Goal: Transaction & Acquisition: Obtain resource

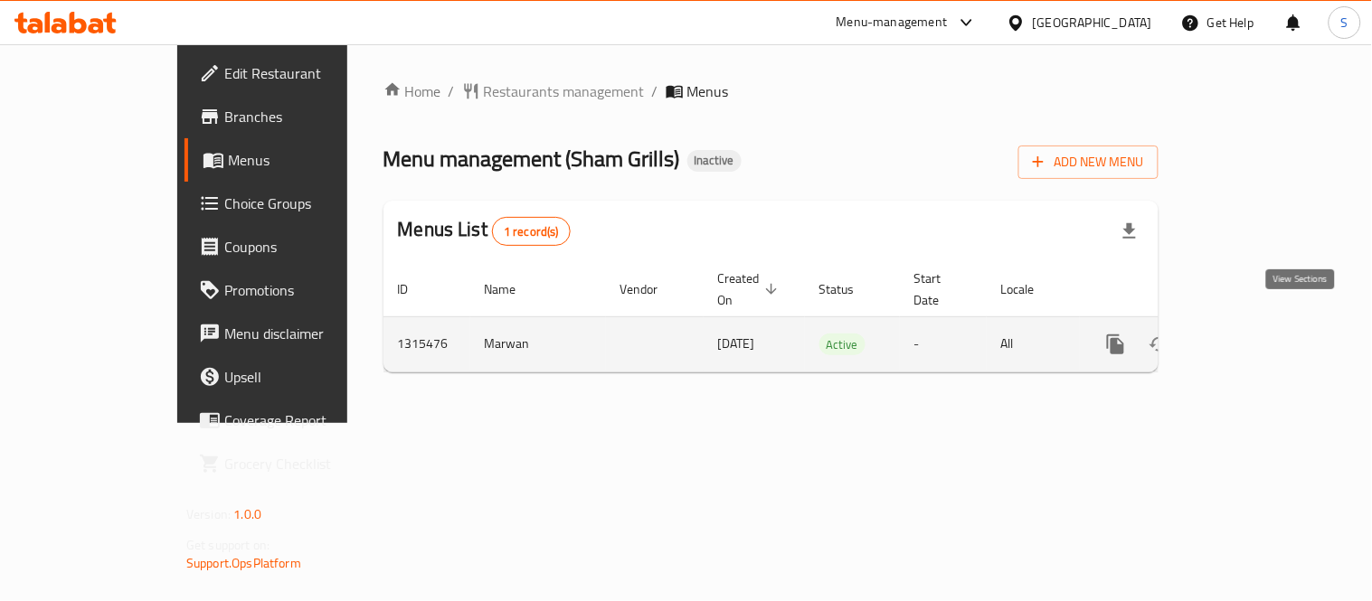
click at [1257, 334] on icon "enhanced table" at bounding box center [1246, 345] width 22 height 22
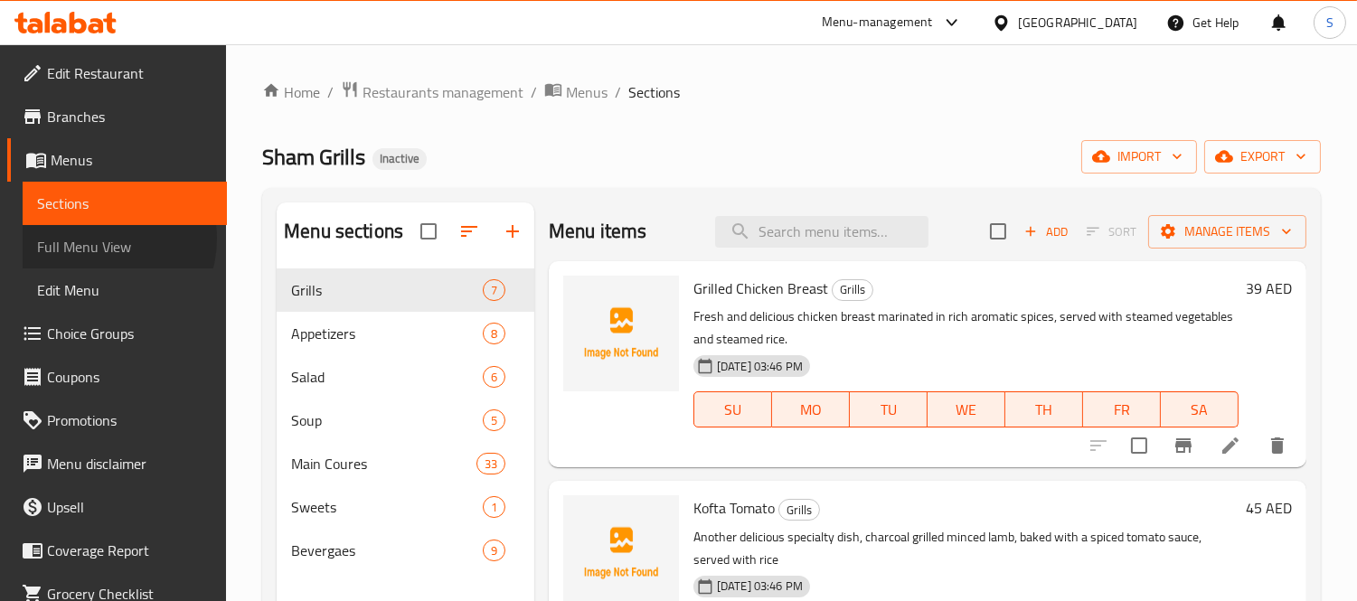
click at [100, 239] on span "Full Menu View" at bounding box center [124, 247] width 175 height 22
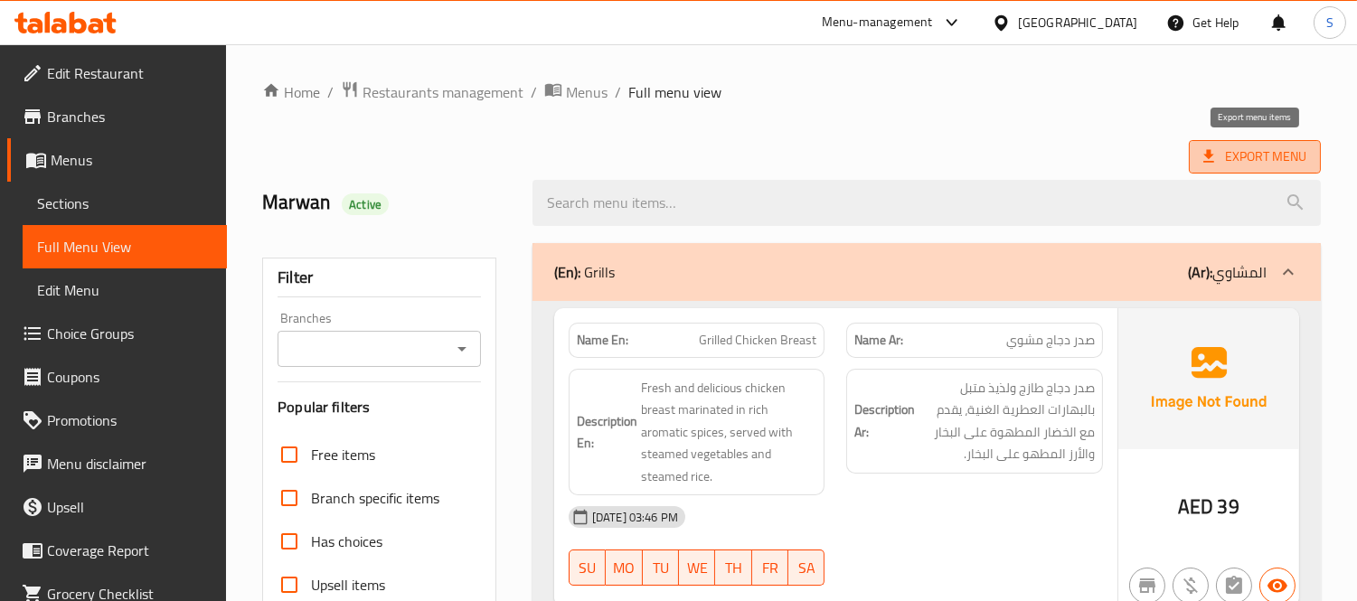
click at [1262, 156] on span "Export Menu" at bounding box center [1255, 157] width 103 height 23
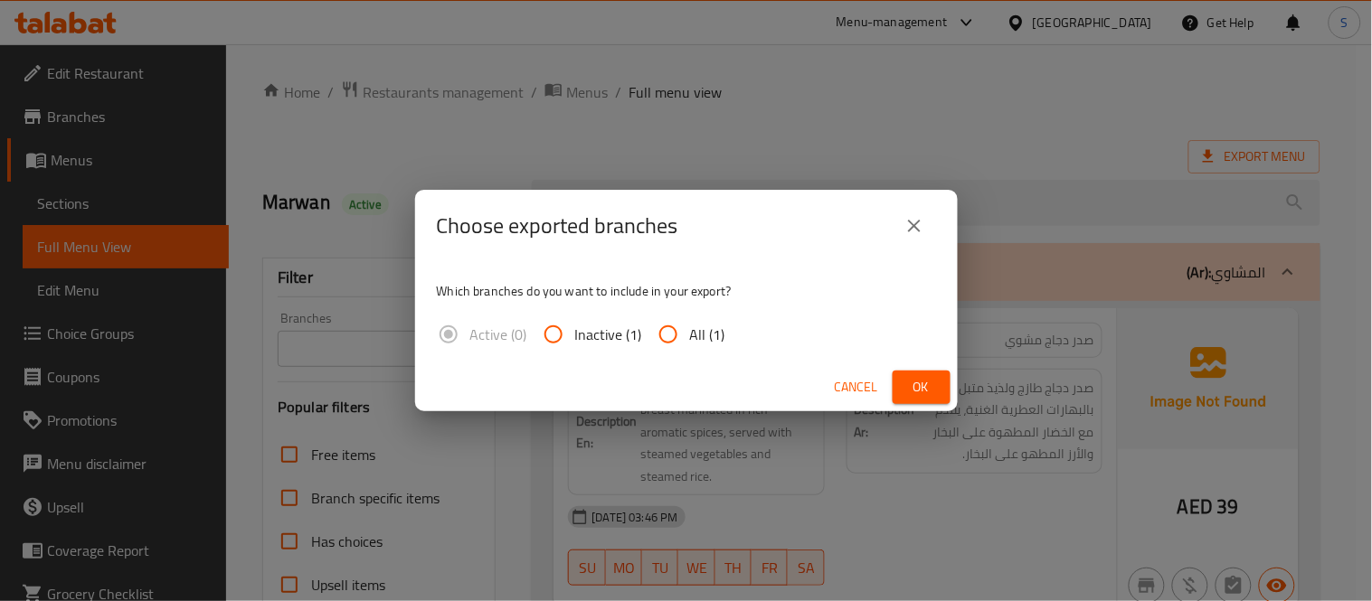
drag, startPoint x: 704, startPoint y: 326, endPoint x: 726, endPoint y: 335, distance: 24.3
click at [704, 327] on span "All (1)" at bounding box center [707, 335] width 35 height 22
click at [690, 327] on input "All (1)" at bounding box center [668, 334] width 43 height 43
radio input "true"
click at [936, 381] on button "Ok" at bounding box center [922, 387] width 58 height 33
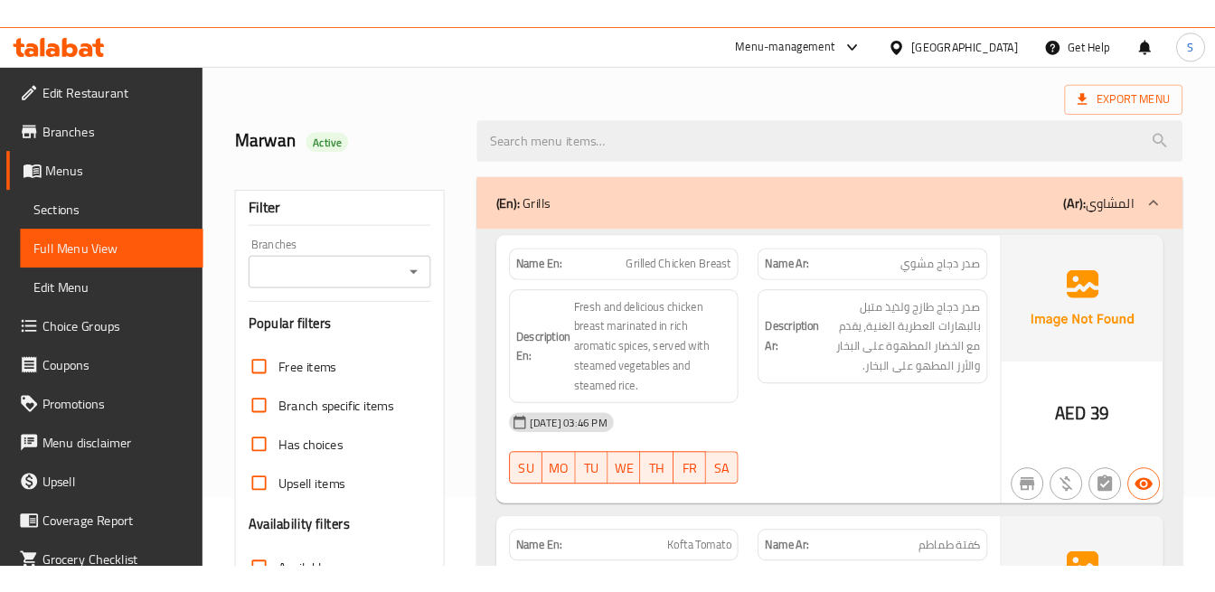
scroll to position [201, 0]
